Goal: Task Accomplishment & Management: Manage account settings

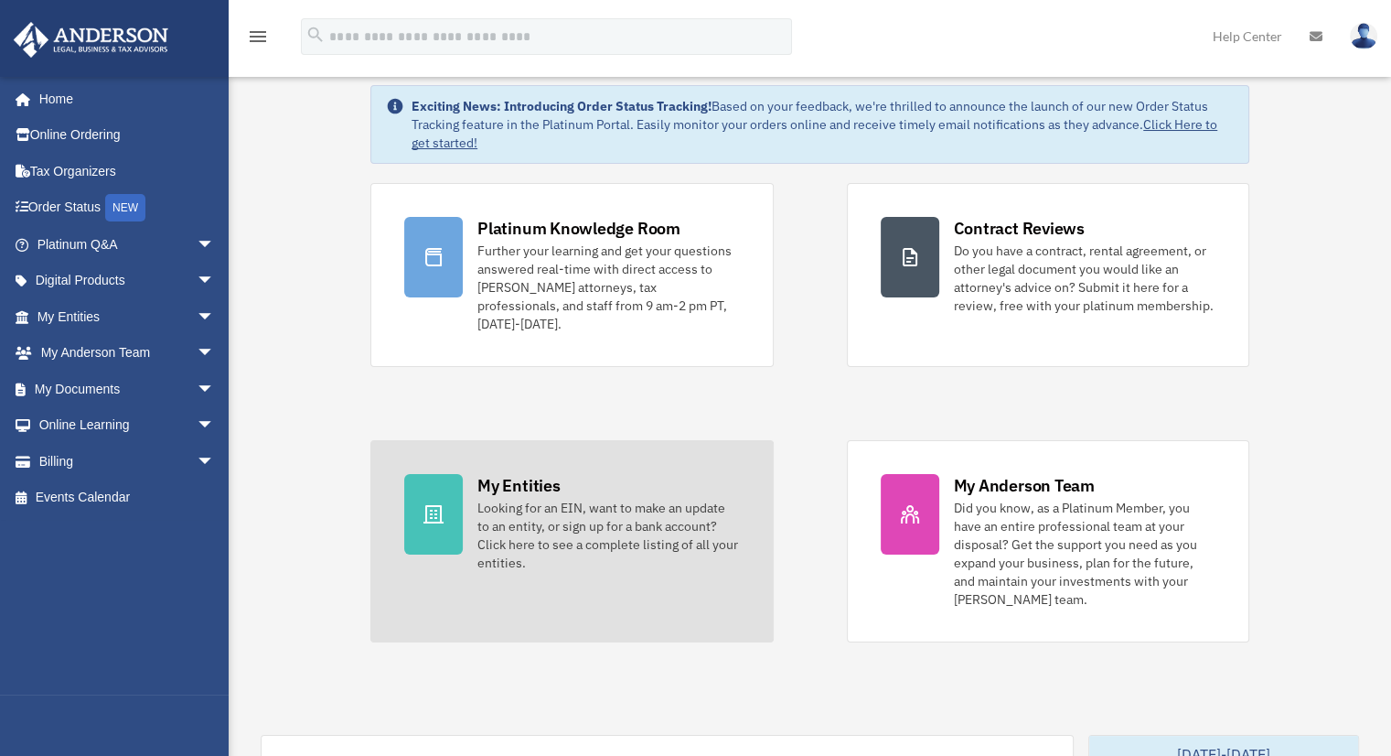
scroll to position [74, 0]
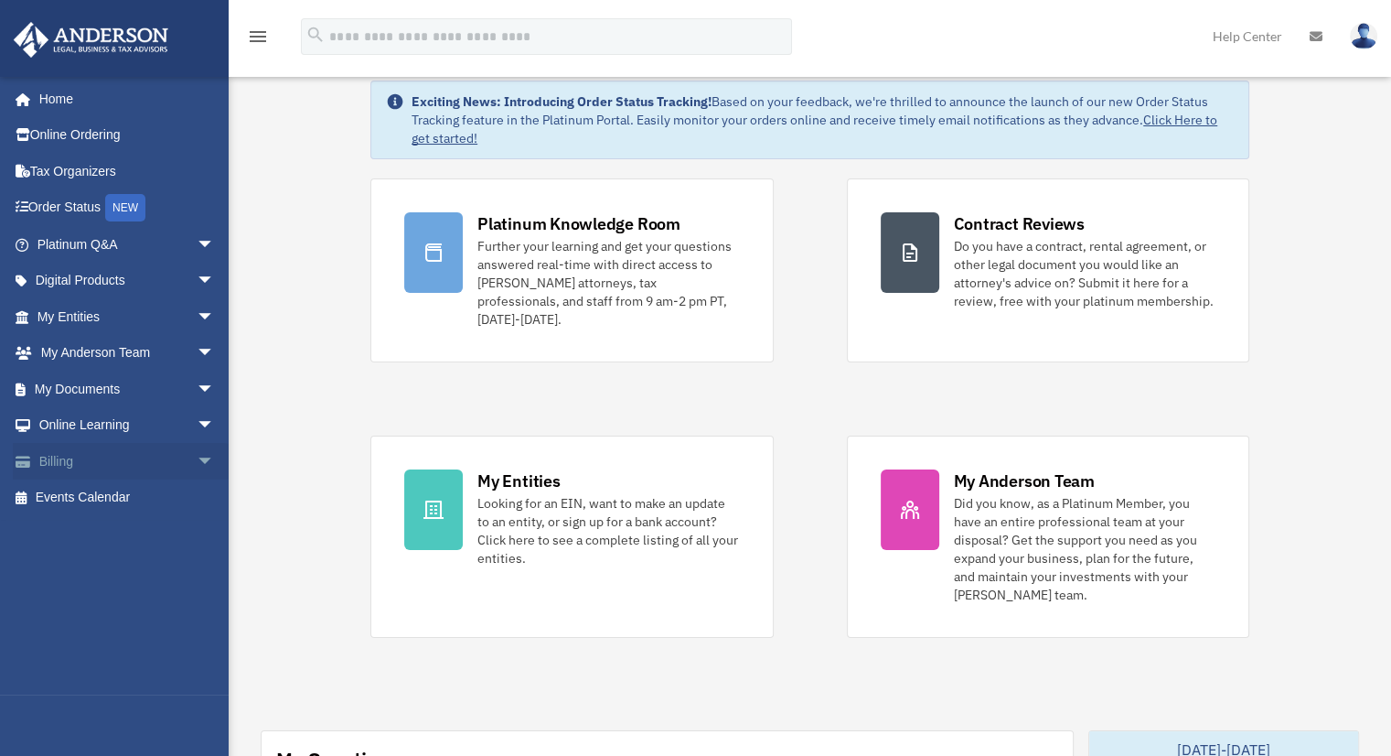
click at [197, 456] on span "arrow_drop_down" at bounding box center [215, 462] width 37 height 38
click at [135, 498] on link "$ Open Invoices" at bounding box center [134, 498] width 217 height 38
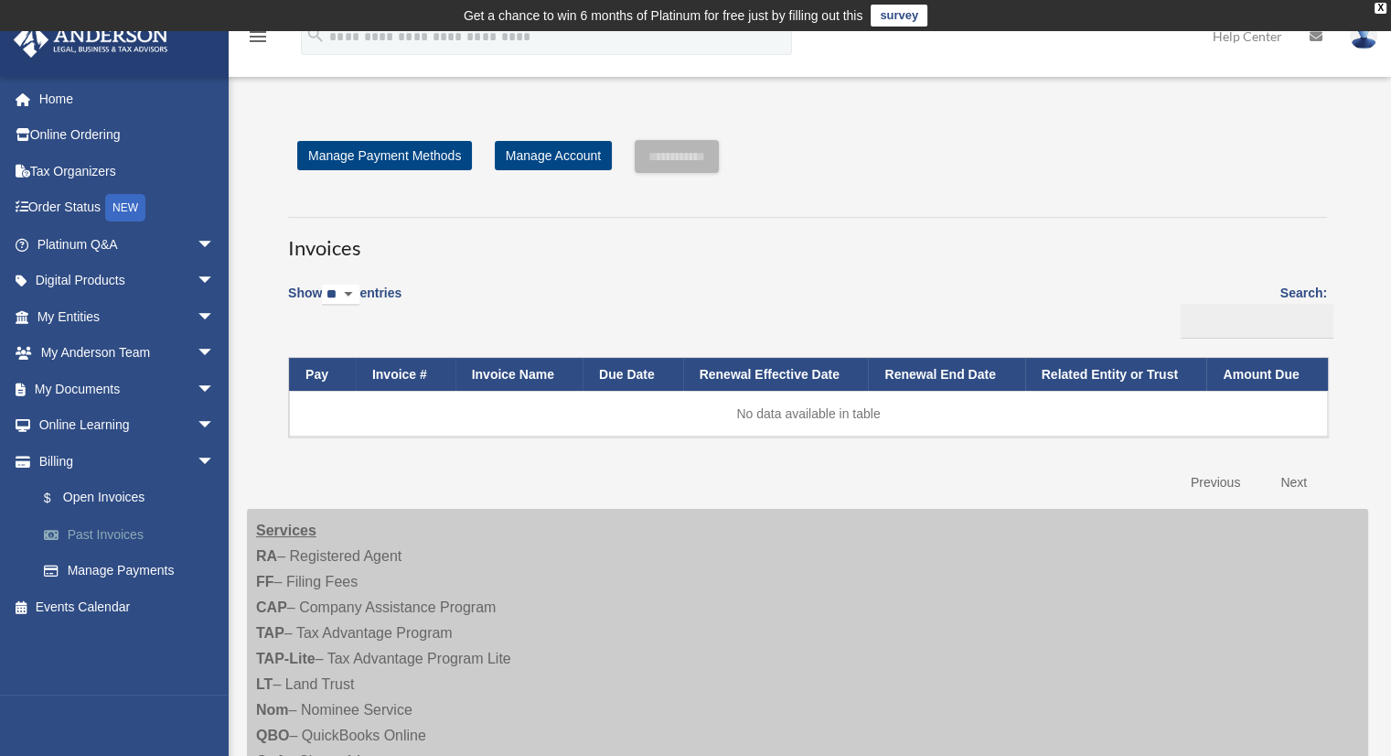
click at [115, 527] on link "Past Invoices" at bounding box center [134, 534] width 217 height 37
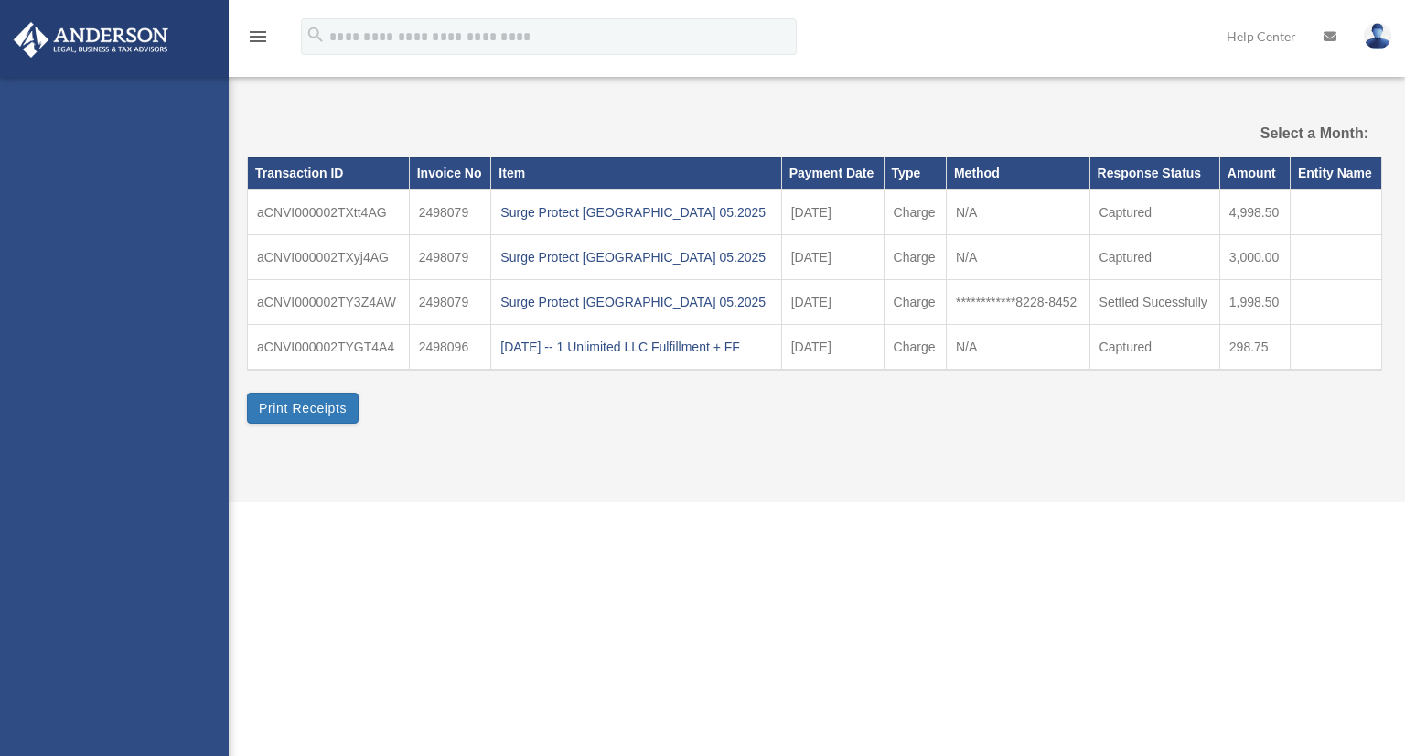
select select
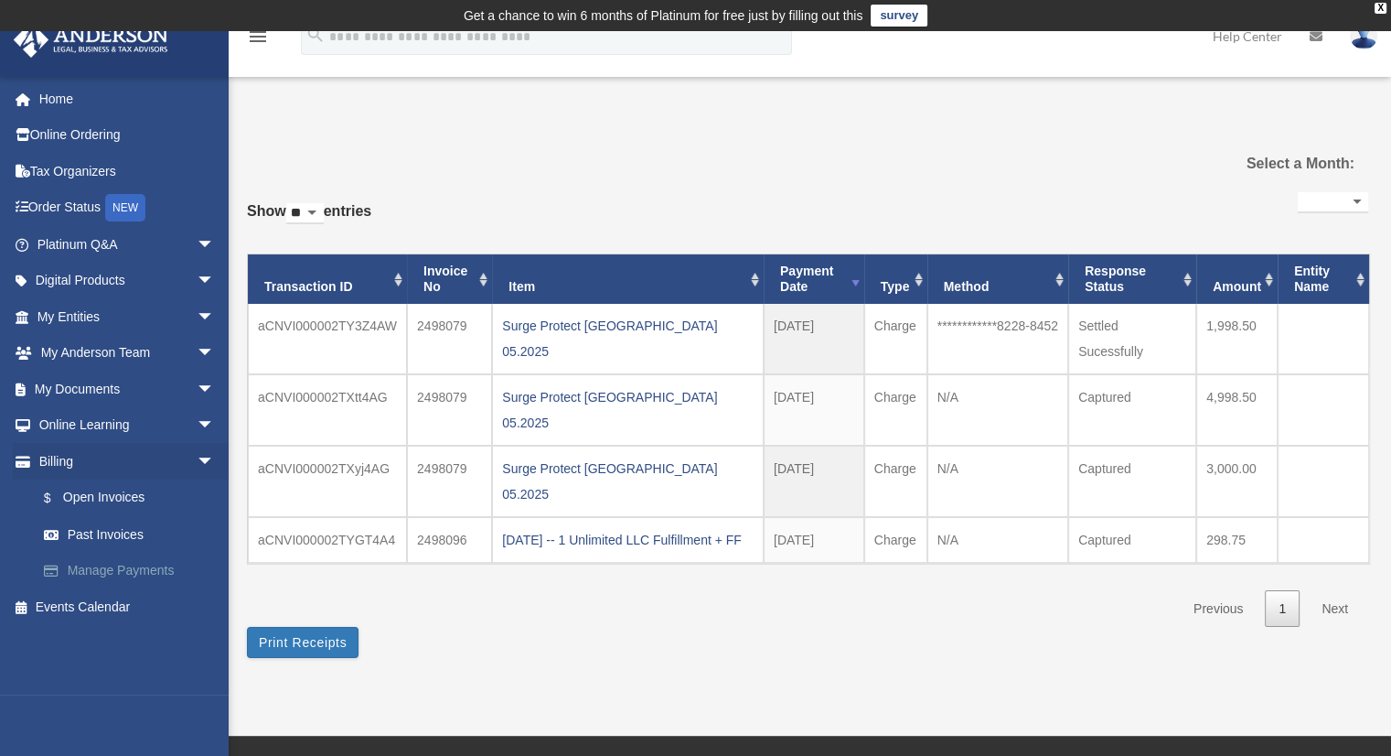
click at [148, 571] on link "Manage Payments" at bounding box center [134, 570] width 217 height 37
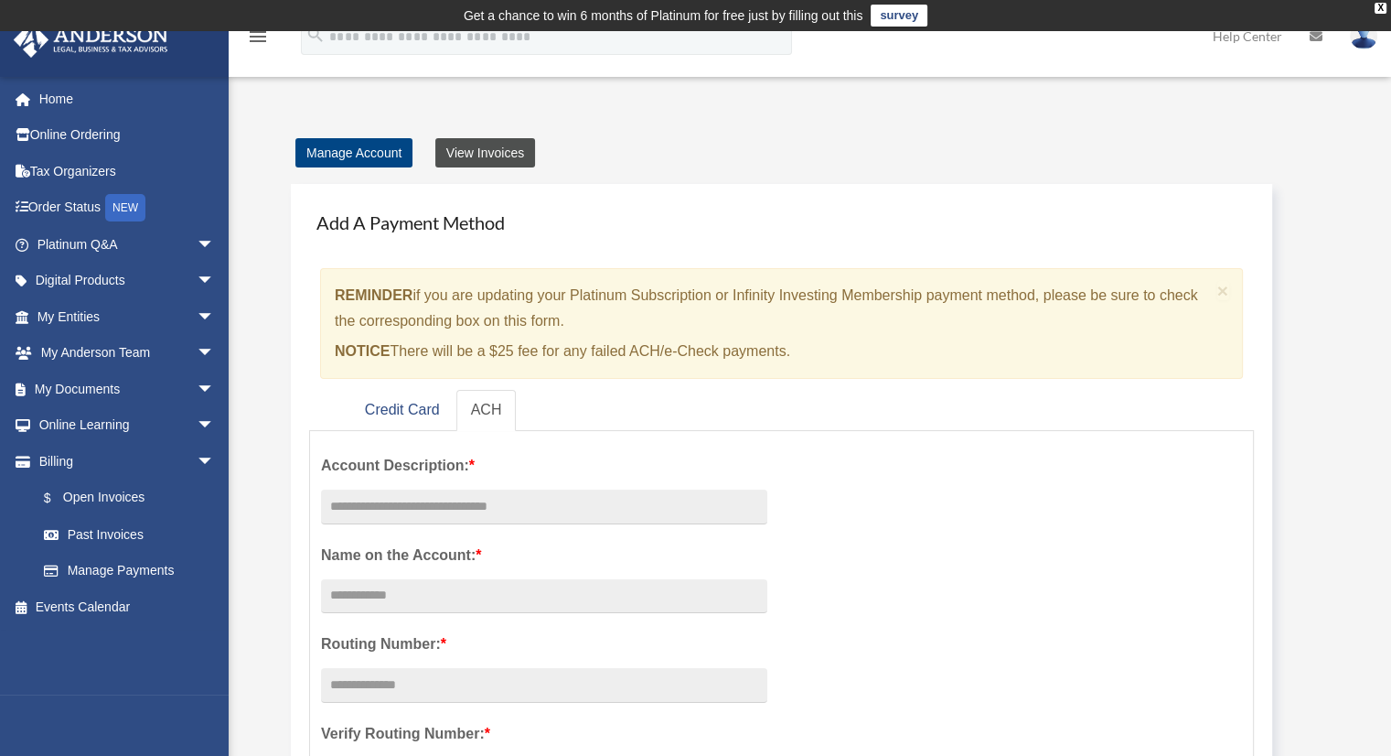
click at [492, 148] on link "View Invoices" at bounding box center [485, 152] width 100 height 29
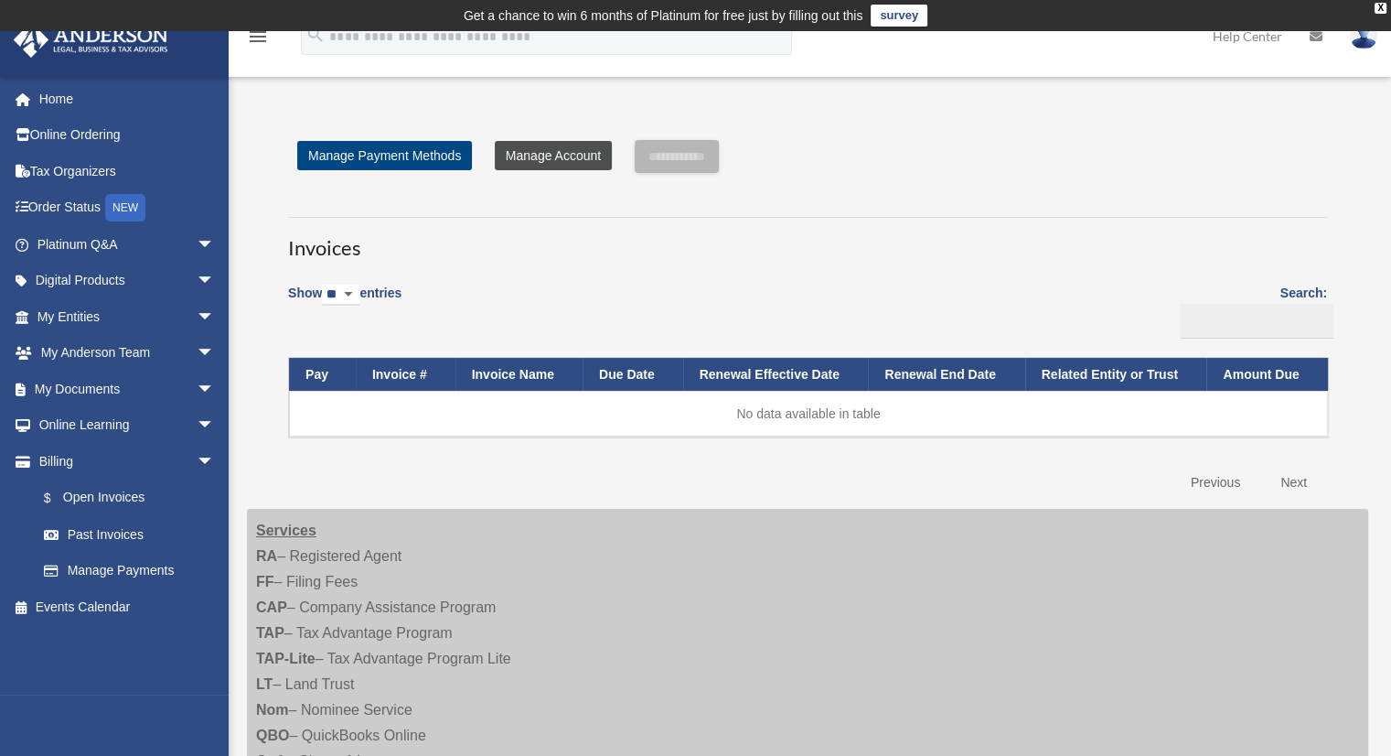
click at [546, 166] on link "Manage Account" at bounding box center [553, 155] width 117 height 29
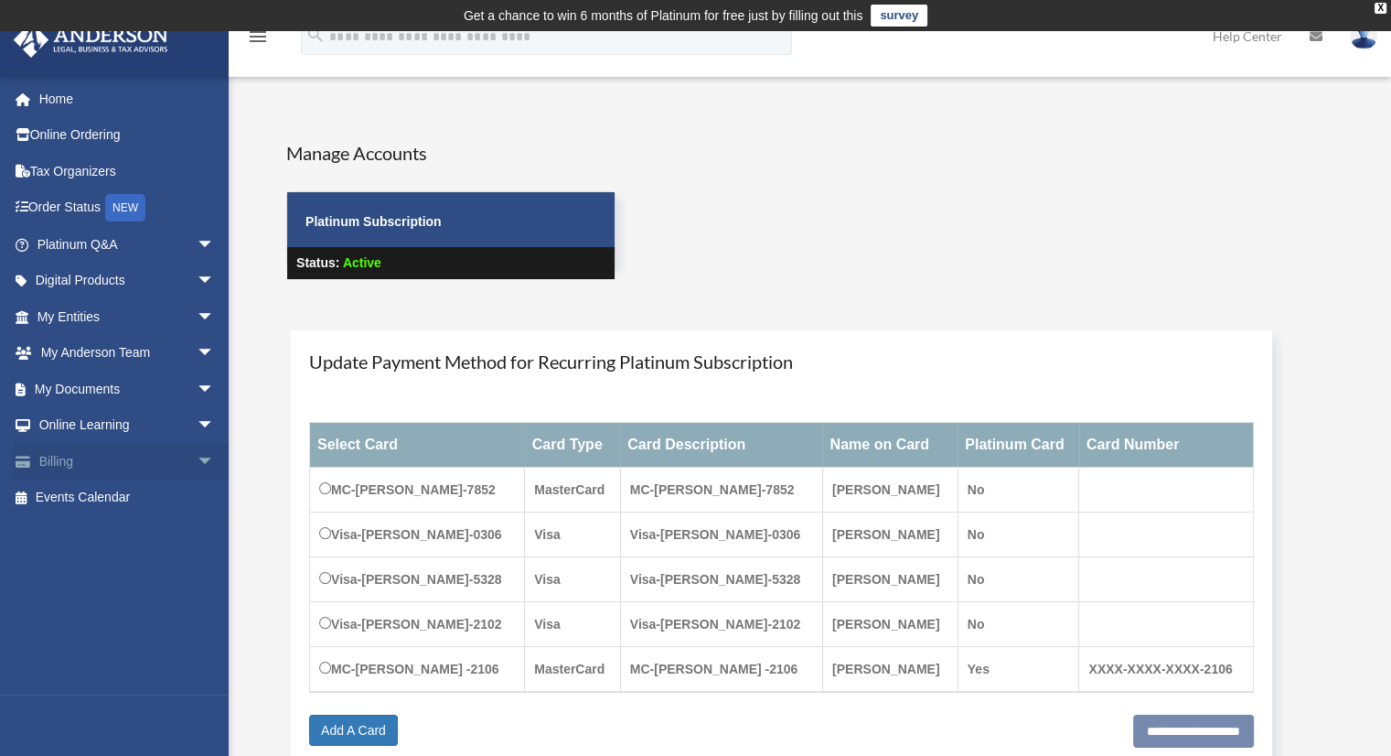
click at [63, 456] on link "Billing arrow_drop_down" at bounding box center [128, 461] width 230 height 37
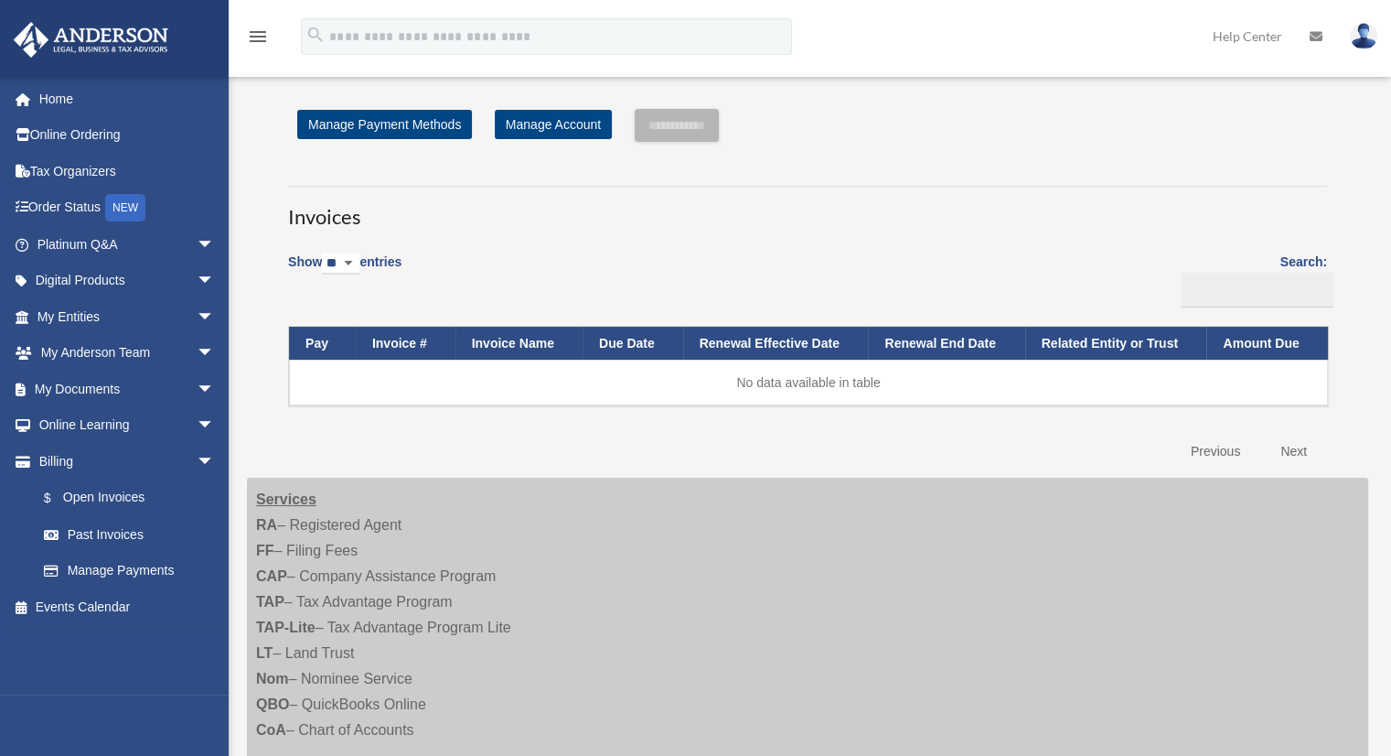
click at [197, 462] on span "arrow_drop_down" at bounding box center [215, 462] width 37 height 38
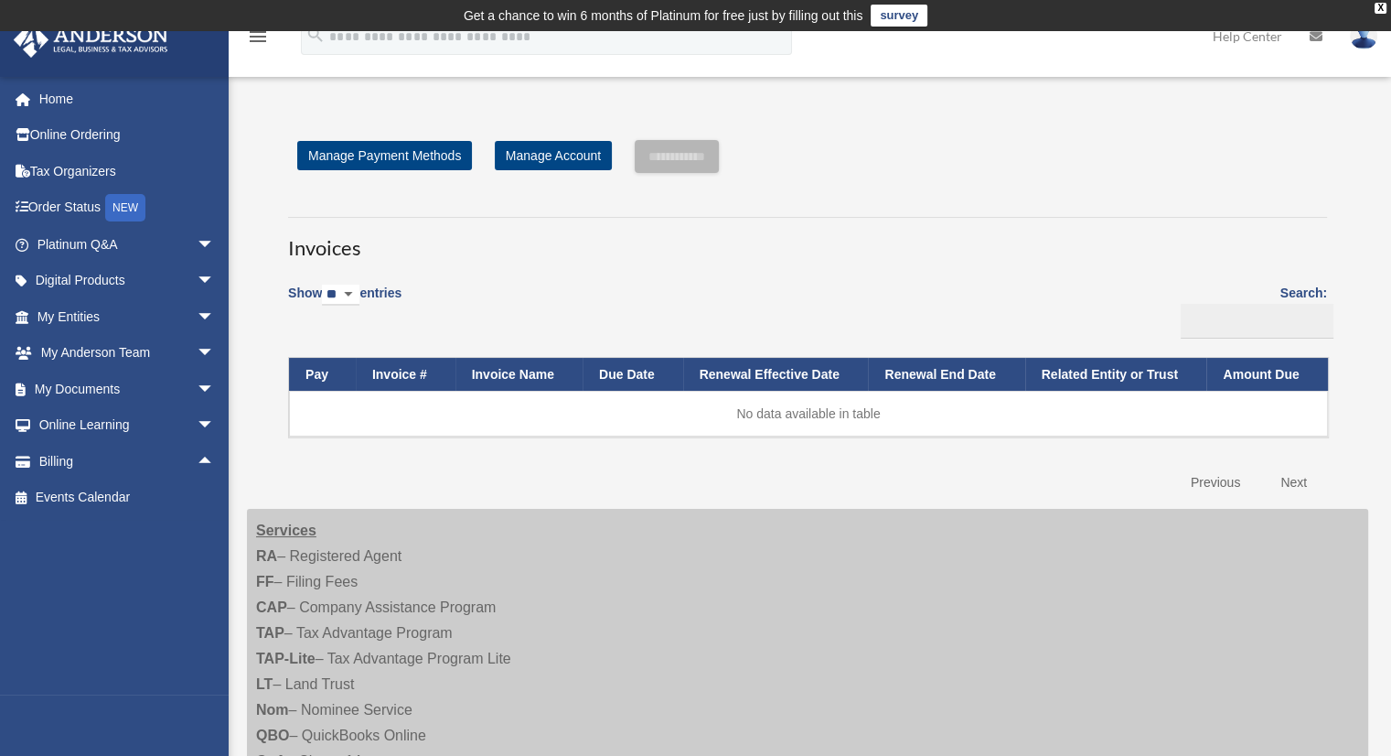
click at [197, 462] on span "arrow_drop_up" at bounding box center [215, 462] width 37 height 38
click at [118, 532] on link "Past Invoices" at bounding box center [134, 534] width 217 height 37
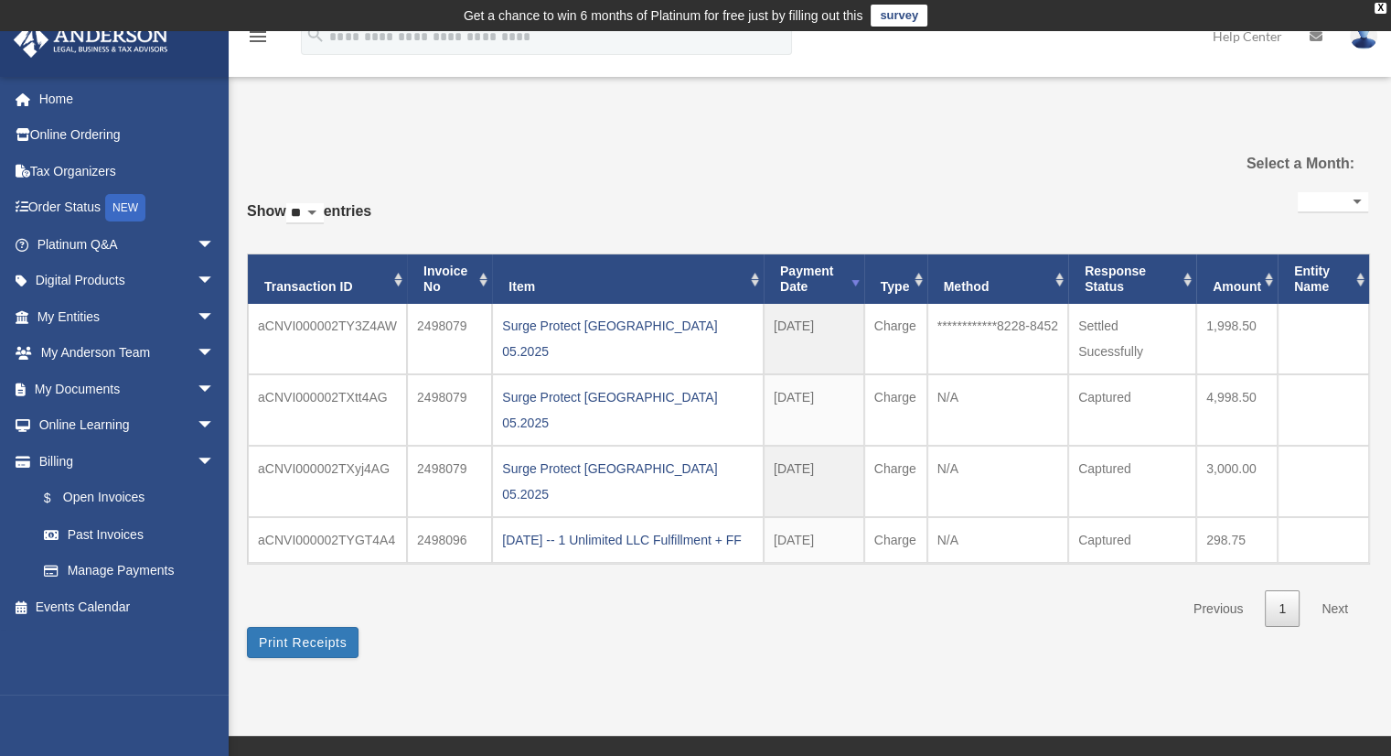
click at [1357, 205] on select "**********" at bounding box center [1333, 202] width 70 height 21
click at [1298, 192] on select "**********" at bounding box center [1333, 202] width 70 height 21
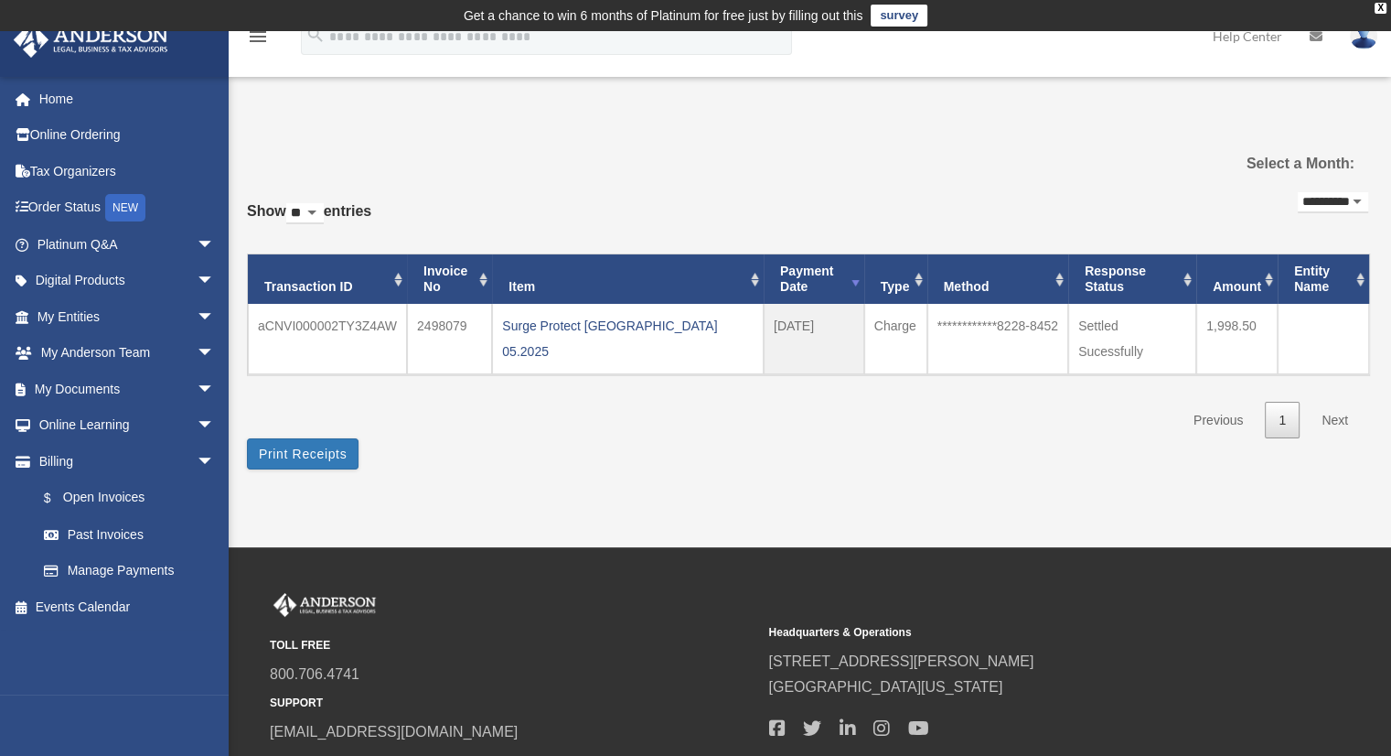
click at [1358, 272] on th "Entity Name" at bounding box center [1323, 278] width 91 height 49
click at [1359, 206] on select "**********" at bounding box center [1333, 202] width 70 height 21
select select "**********"
click at [1298, 192] on select "**********" at bounding box center [1333, 202] width 70 height 21
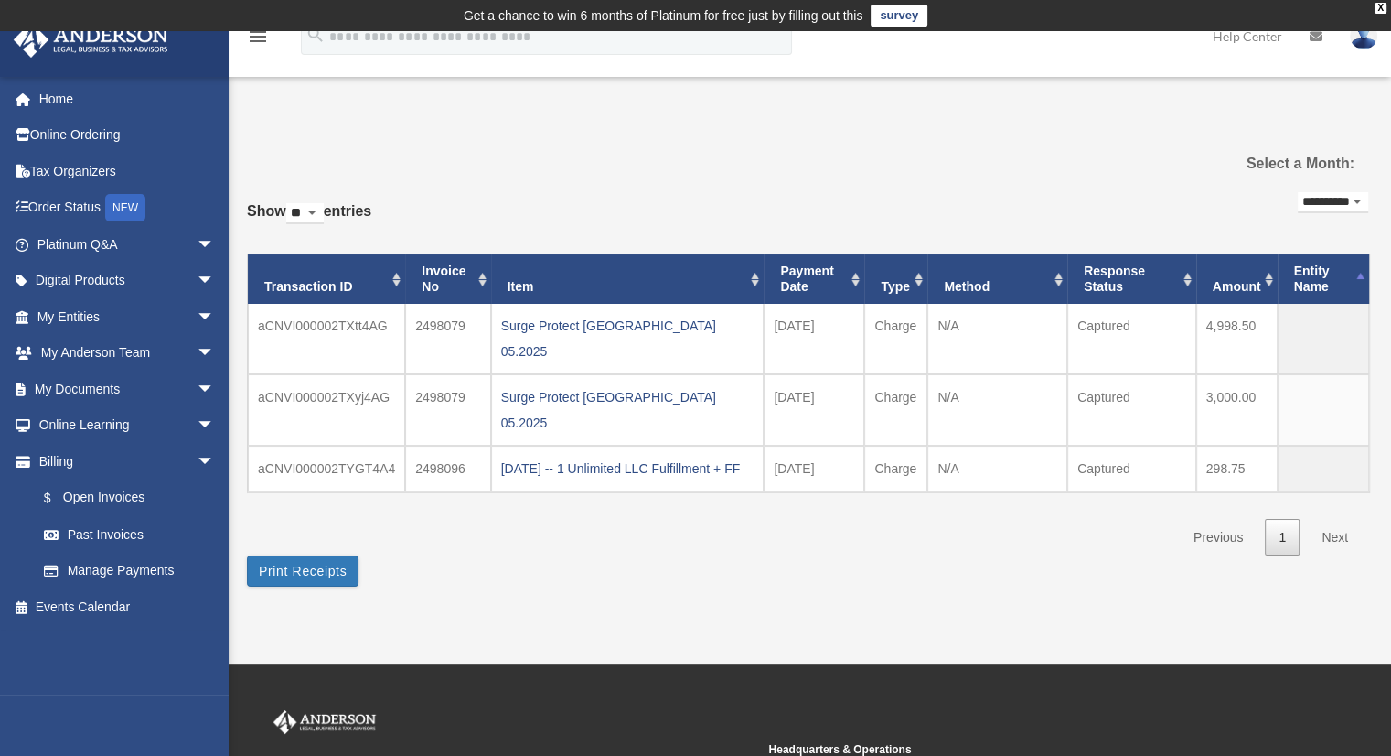
click at [1354, 276] on th "Entity Name" at bounding box center [1323, 278] width 91 height 49
click at [1267, 275] on th "Amount" at bounding box center [1236, 278] width 81 height 49
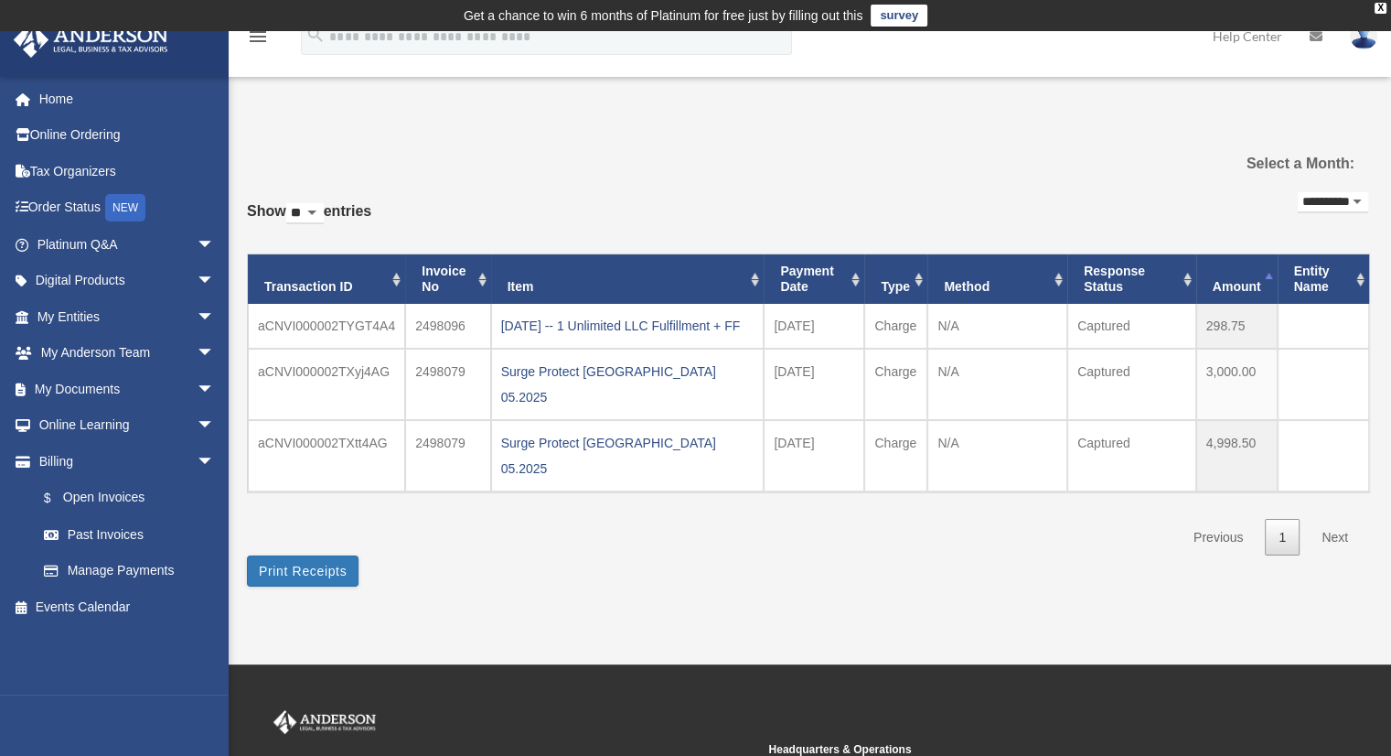
click at [1267, 275] on th "Amount" at bounding box center [1236, 278] width 81 height 49
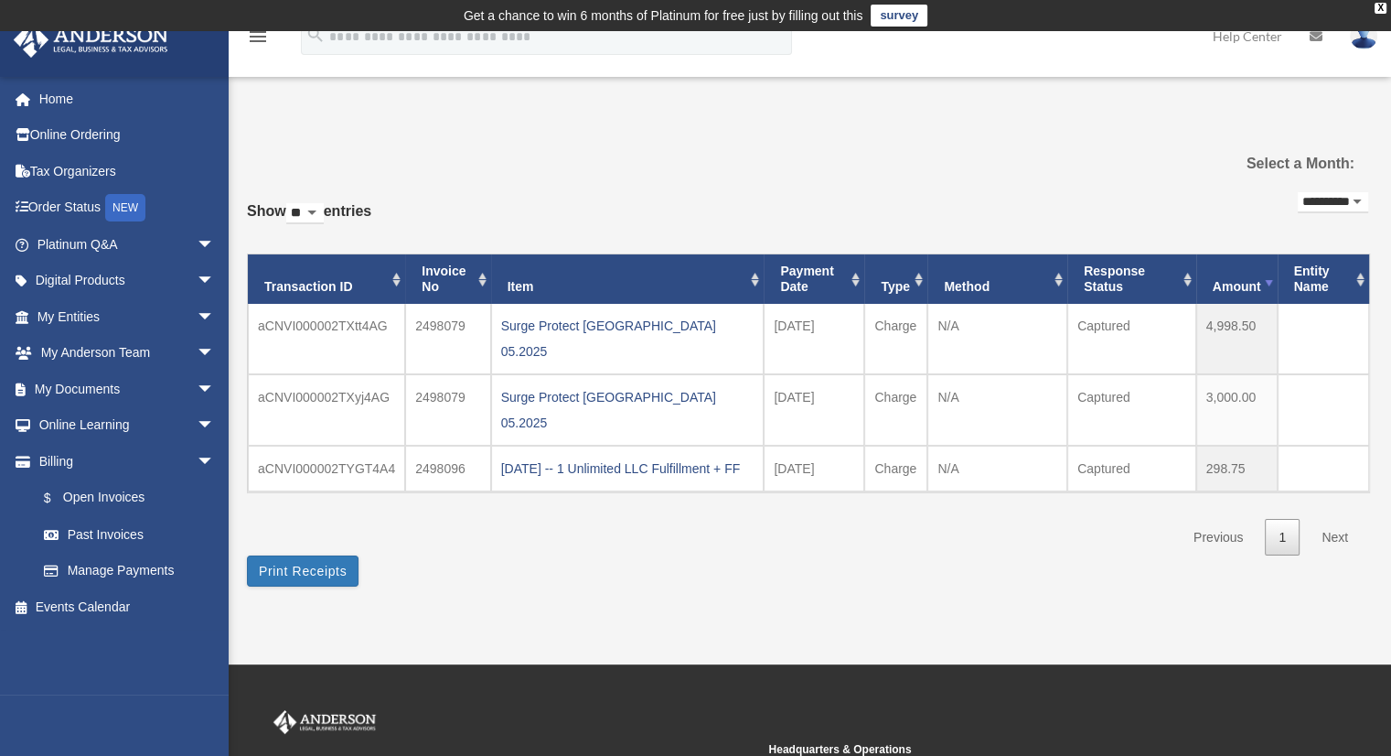
click at [1267, 275] on th "Amount" at bounding box center [1236, 278] width 81 height 49
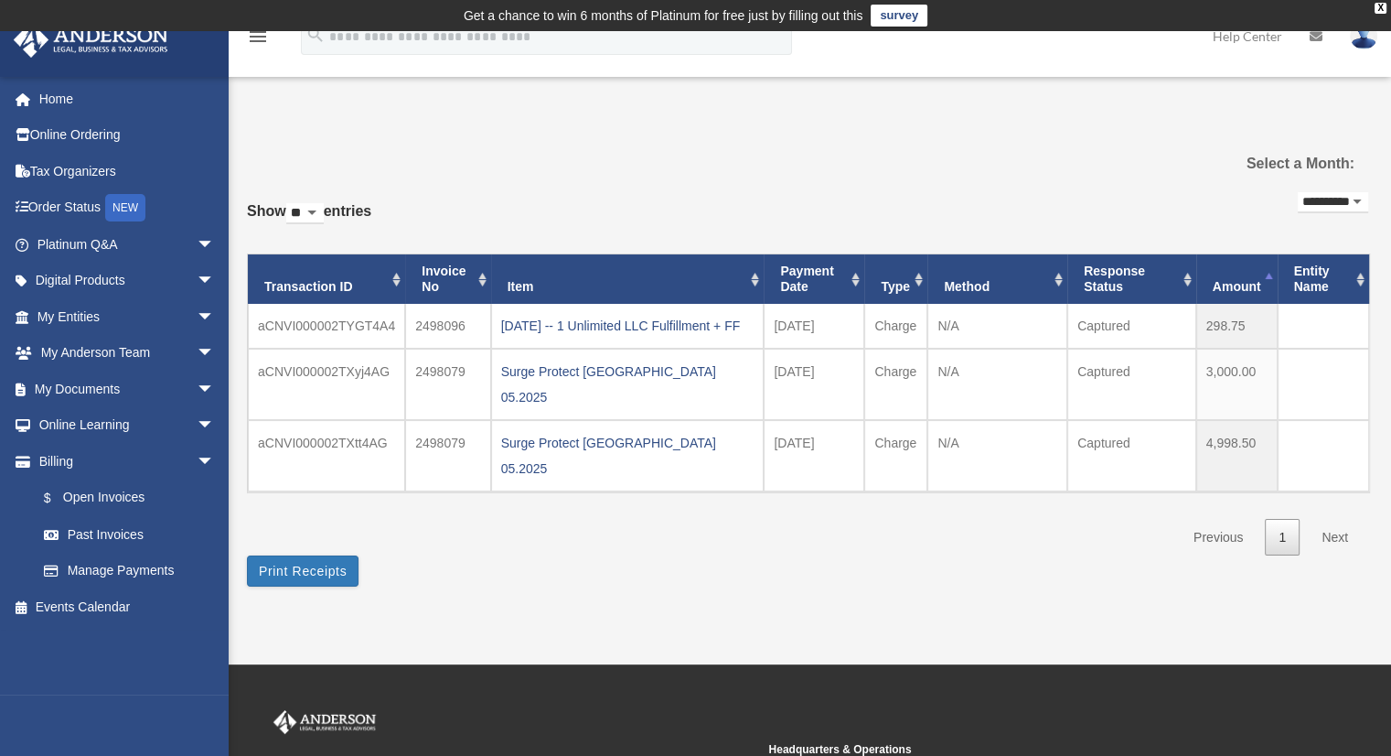
click at [1266, 276] on th "Amount" at bounding box center [1236, 278] width 81 height 49
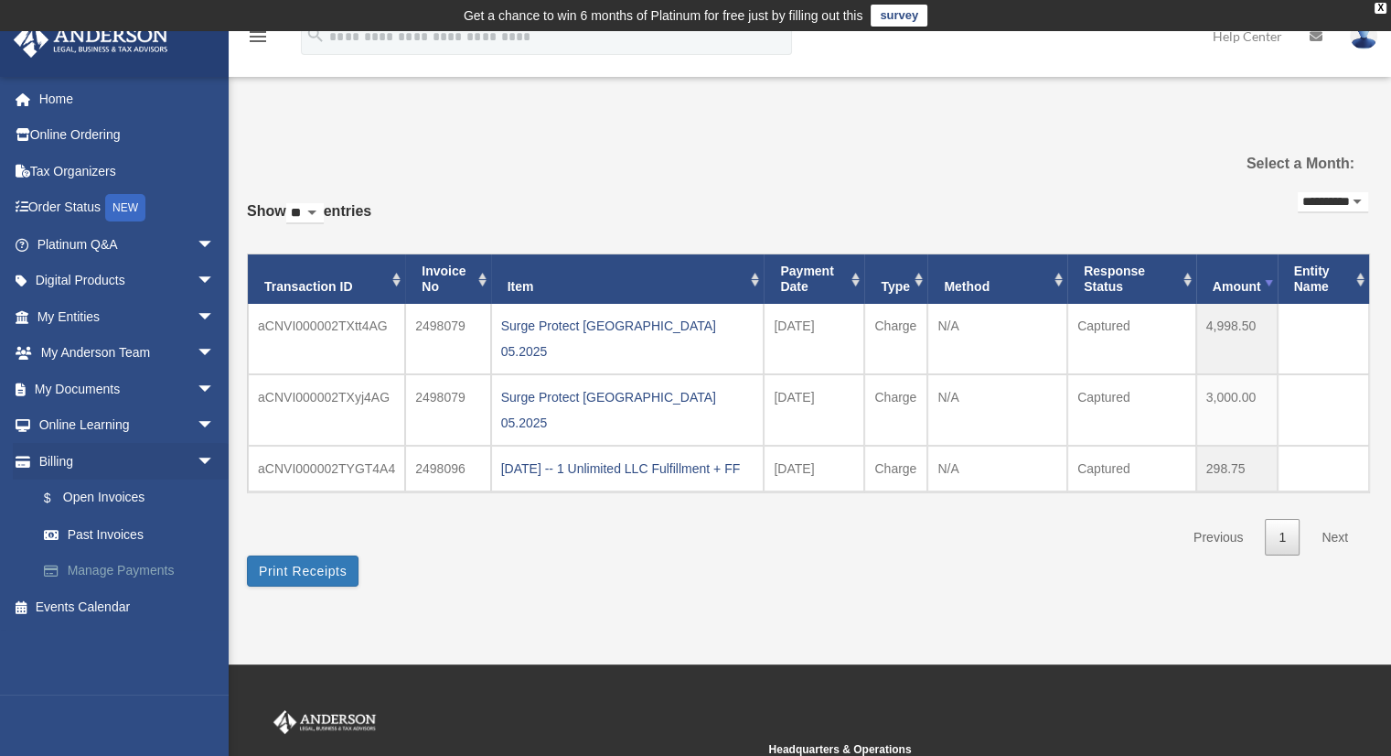
click at [103, 569] on link "Manage Payments" at bounding box center [134, 570] width 217 height 37
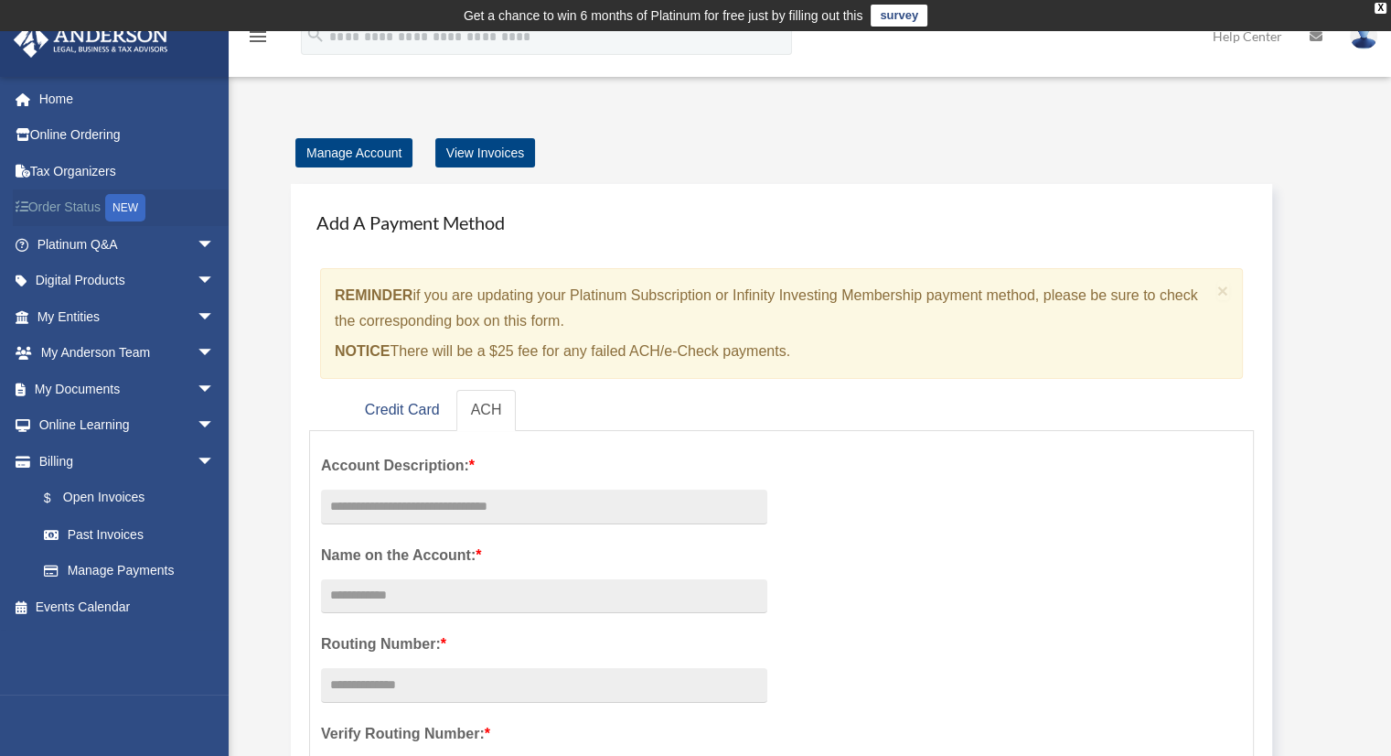
click at [54, 218] on link "Order Status NEW" at bounding box center [128, 208] width 230 height 38
click at [197, 276] on span "arrow_drop_down" at bounding box center [215, 282] width 37 height 38
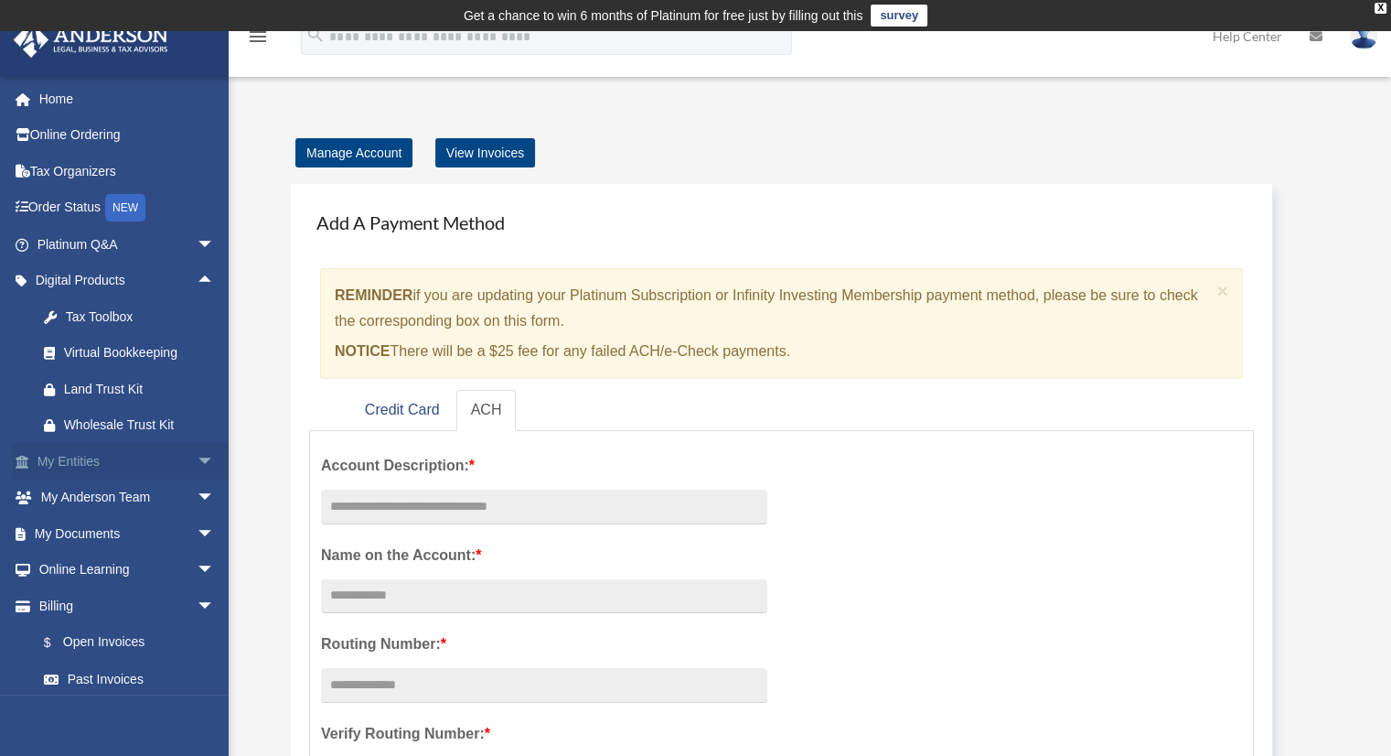
click at [197, 456] on span "arrow_drop_down" at bounding box center [215, 462] width 37 height 38
click at [197, 465] on span "arrow_drop_up" at bounding box center [215, 462] width 37 height 38
click at [197, 533] on span "arrow_drop_down" at bounding box center [215, 534] width 37 height 38
click at [197, 533] on span "arrow_drop_up" at bounding box center [215, 534] width 37 height 38
click at [197, 568] on span "arrow_drop_down" at bounding box center [215, 571] width 37 height 38
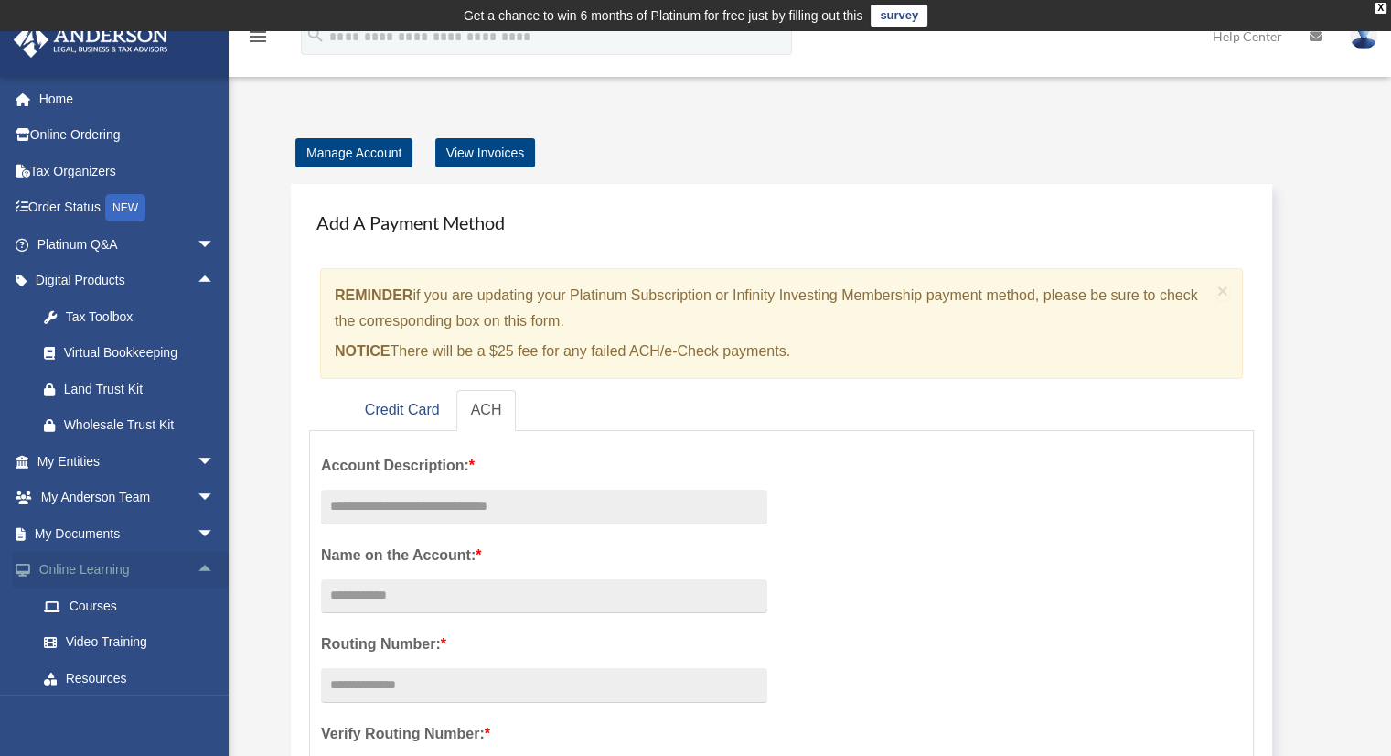
click at [197, 568] on span "arrow_drop_up" at bounding box center [215, 571] width 37 height 38
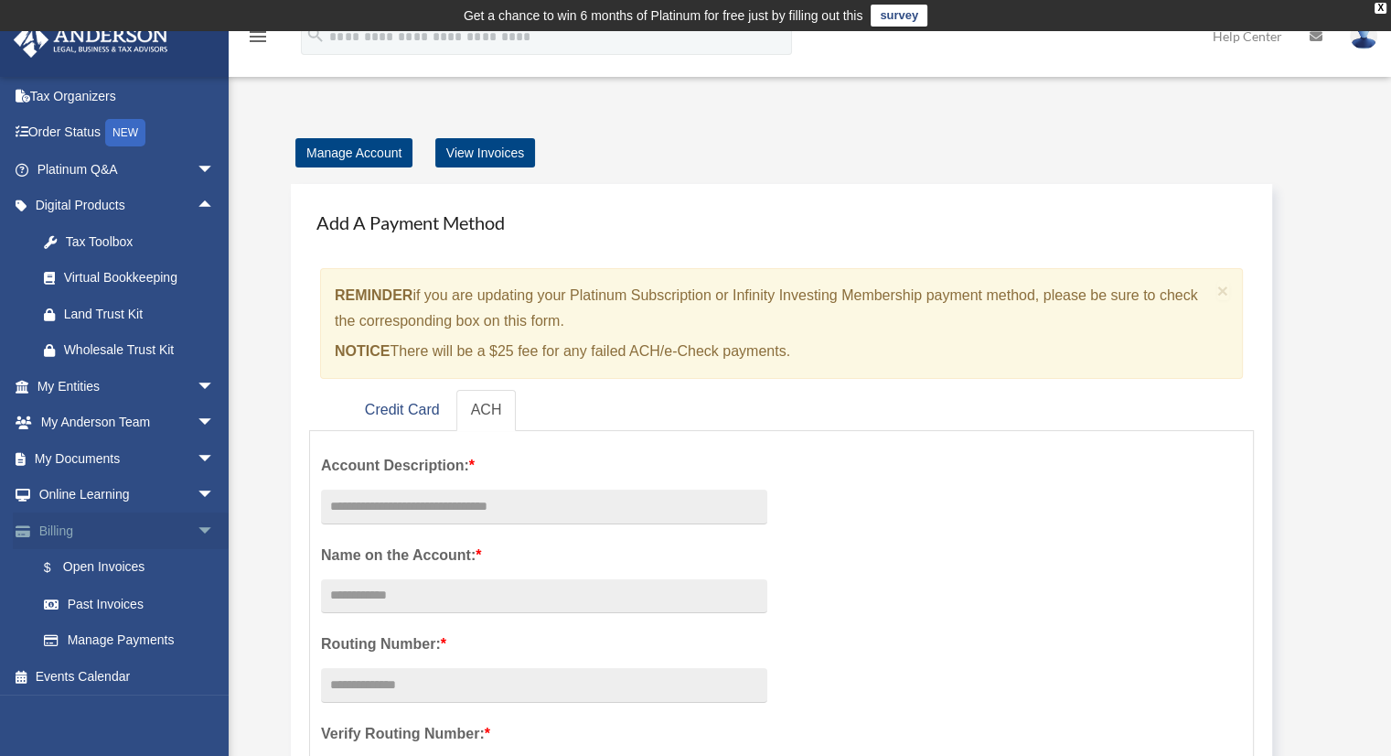
scroll to position [79, 0]
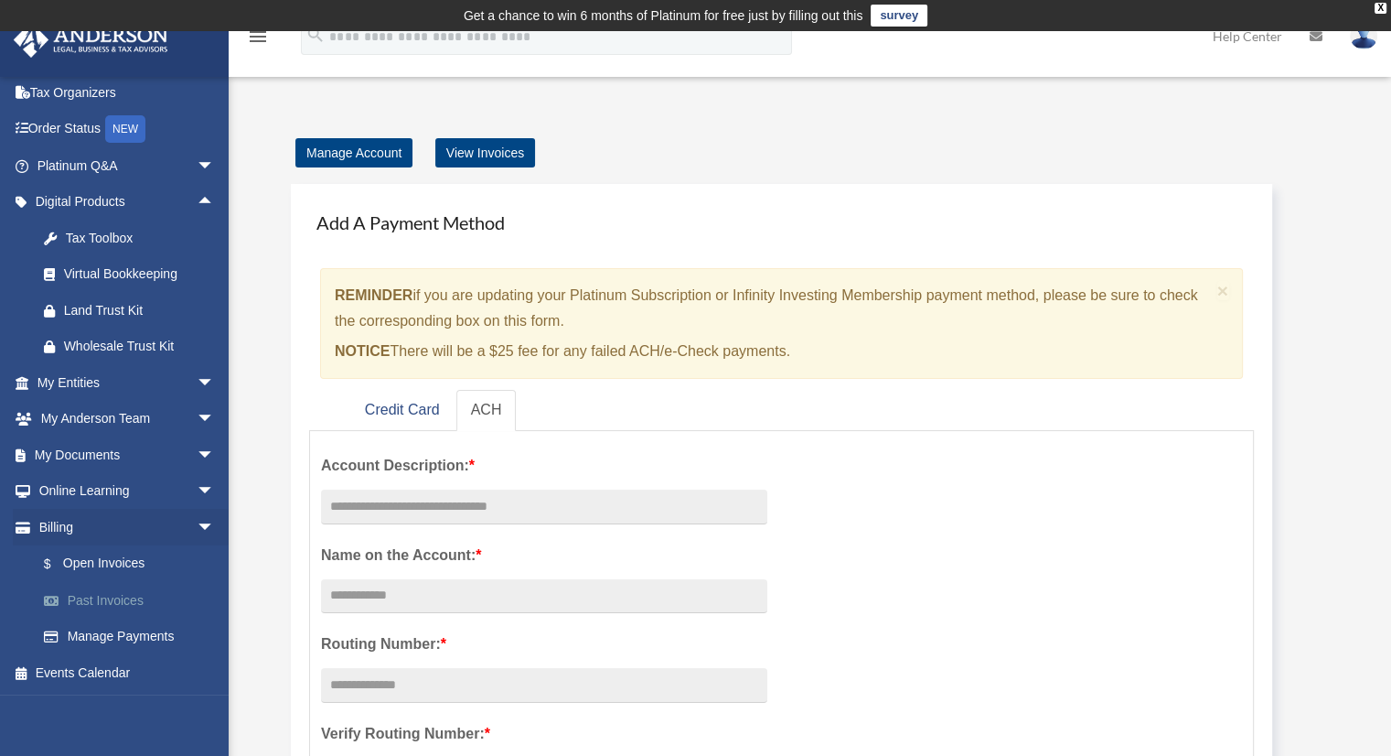
click at [93, 593] on link "Past Invoices" at bounding box center [134, 600] width 217 height 37
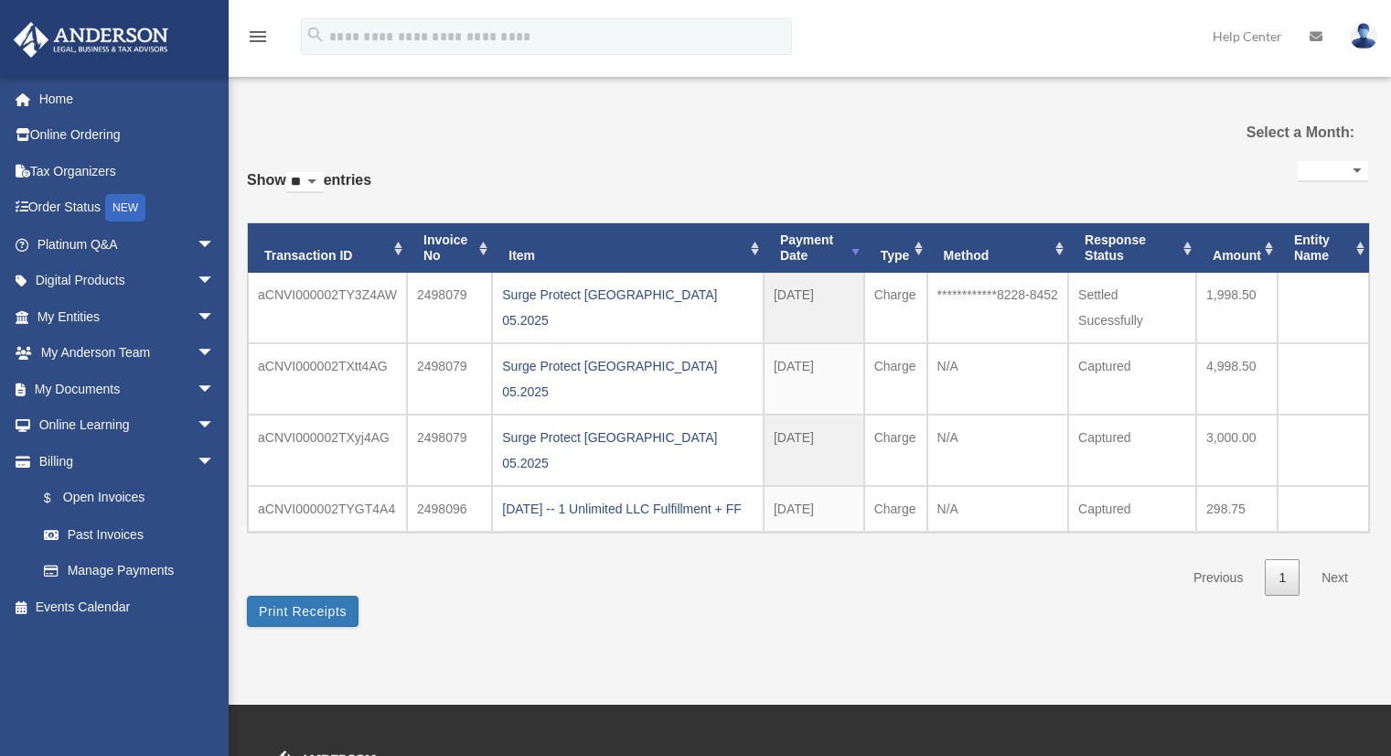
select select
